Goal: Obtain resource: Obtain resource

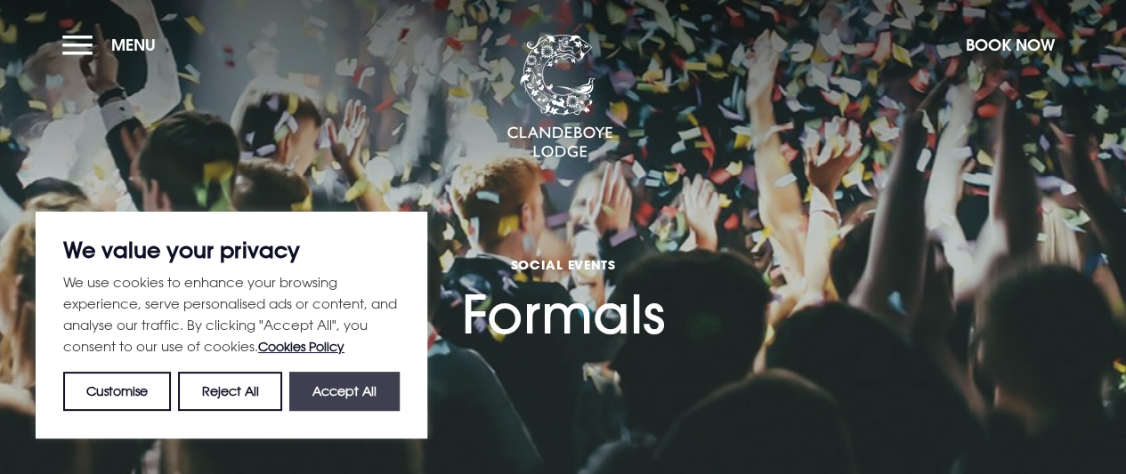
click at [340, 385] on button "Accept All" at bounding box center [344, 391] width 110 height 39
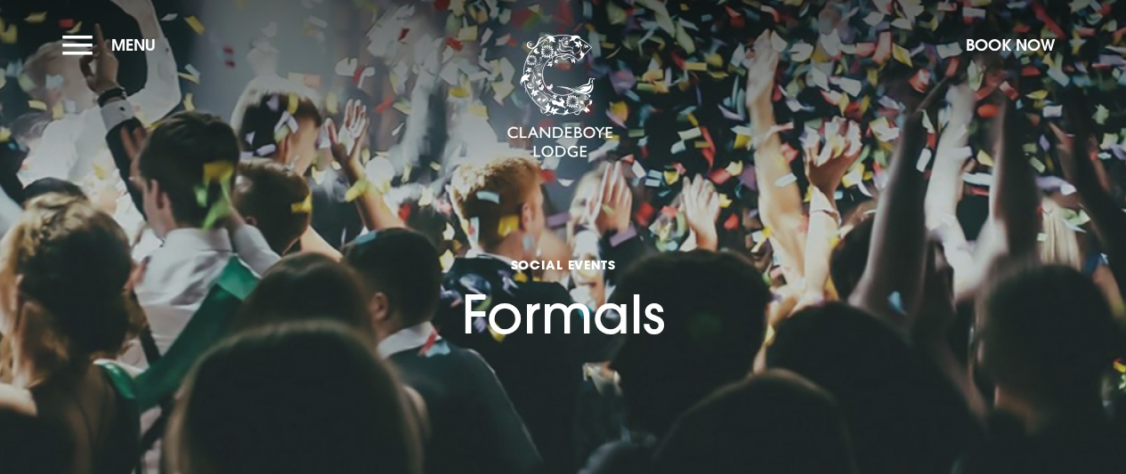
checkbox input "true"
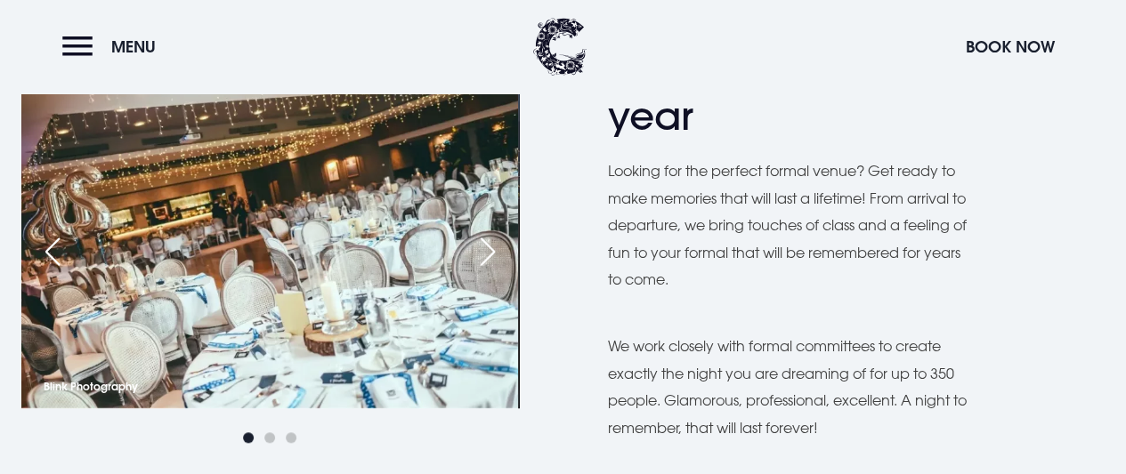
scroll to position [579, 0]
click at [490, 243] on div "Next slide" at bounding box center [488, 250] width 45 height 39
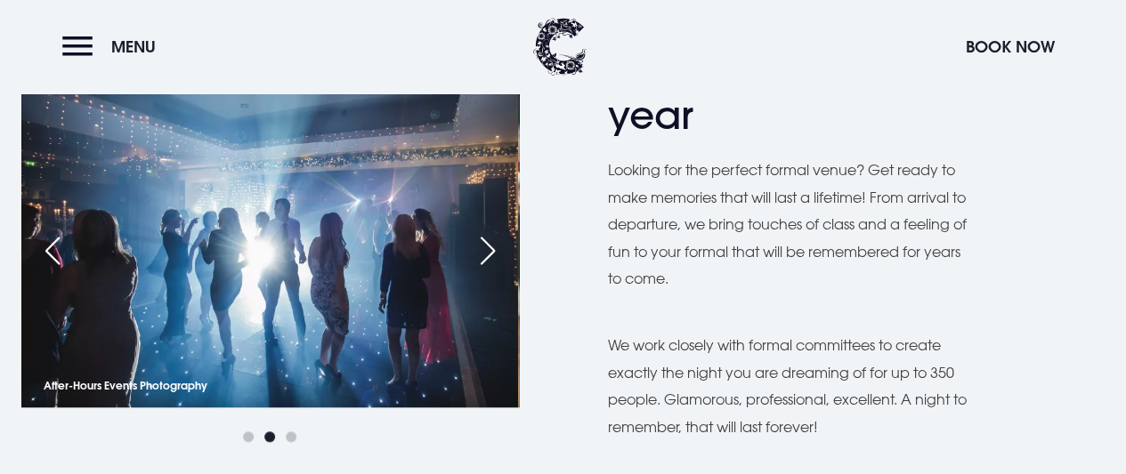
click at [490, 243] on div "Next slide" at bounding box center [488, 250] width 45 height 39
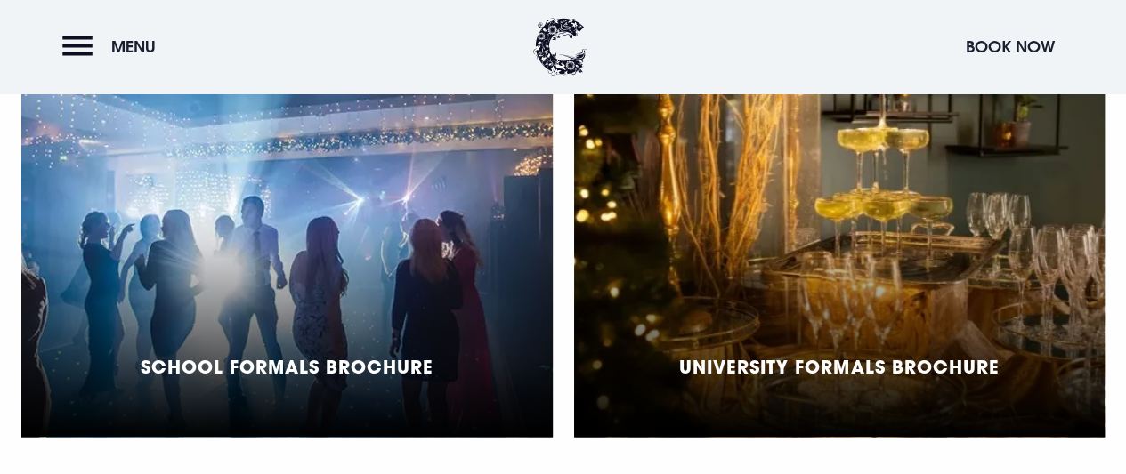
scroll to position [1457, 0]
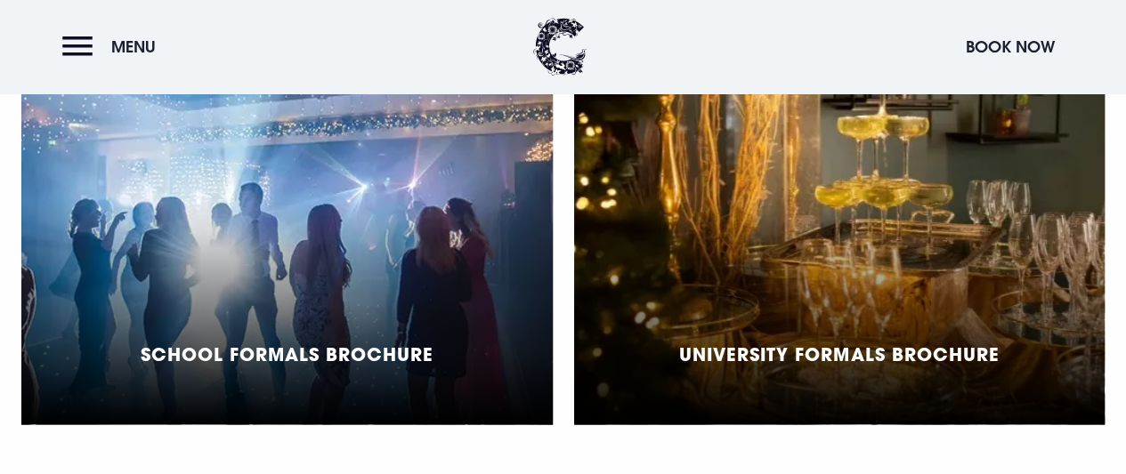
click at [431, 286] on div "School Formals Brochure" at bounding box center [286, 202] width 531 height 445
